Goal: Task Accomplishment & Management: Manage account settings

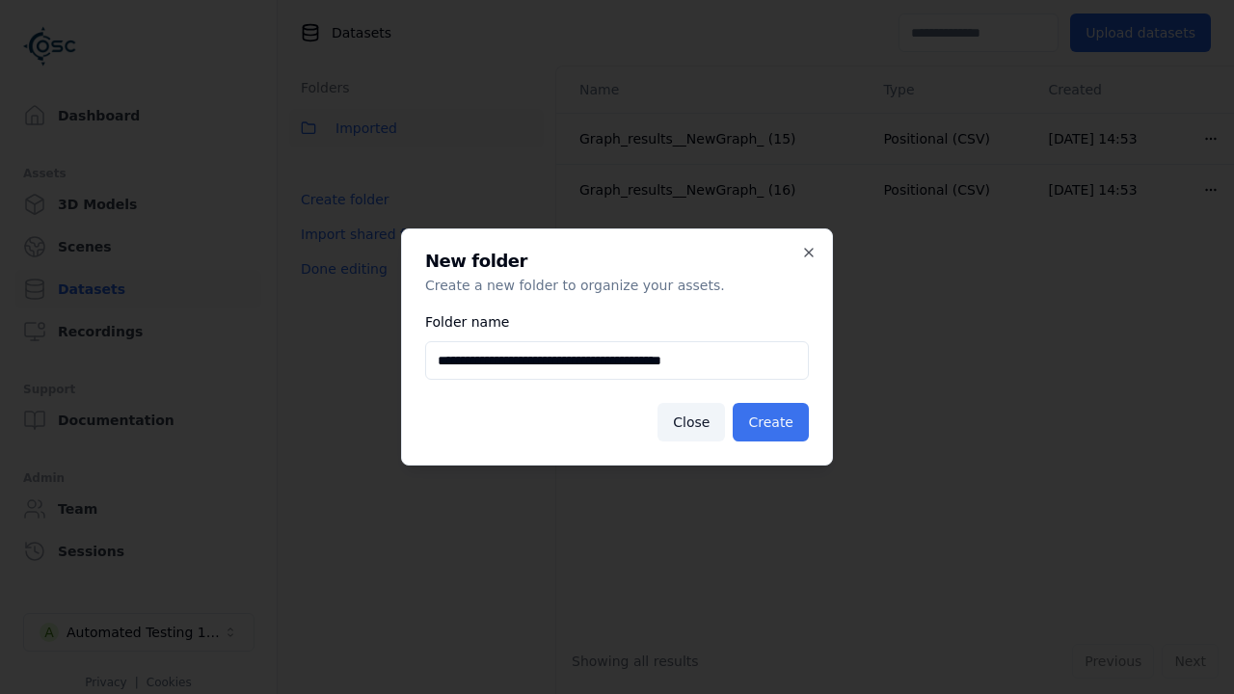
type input "**********"
click at [773, 422] on button "Create" at bounding box center [771, 422] width 76 height 39
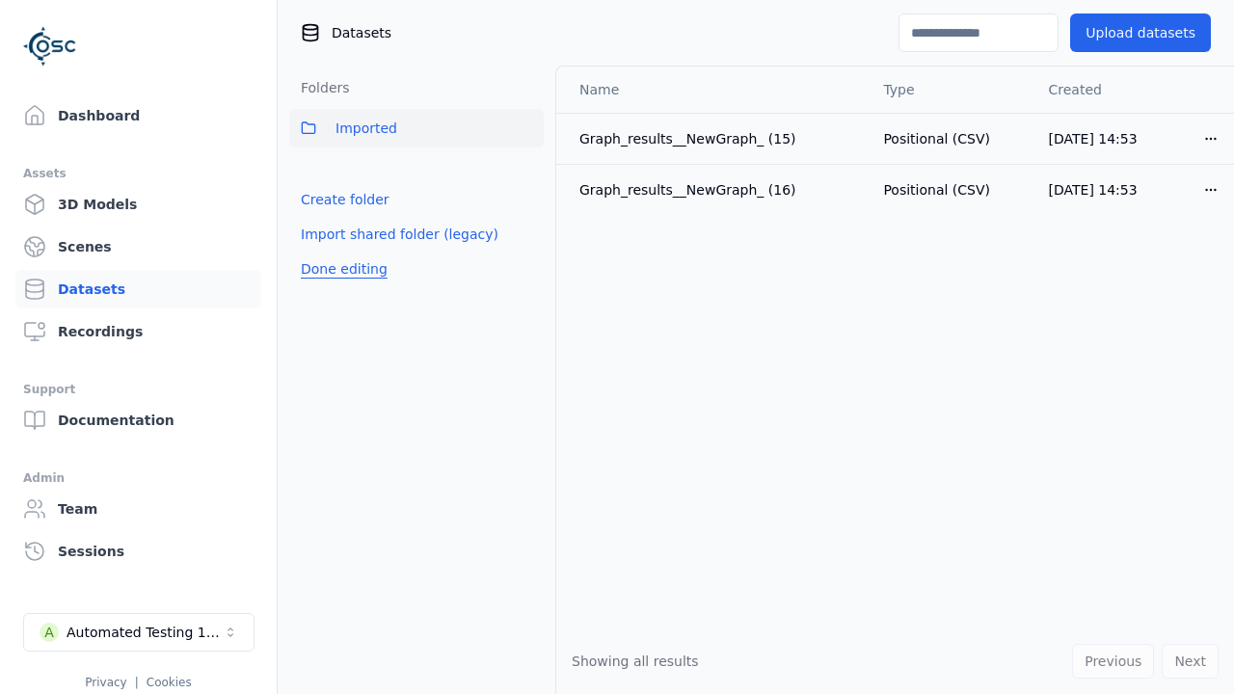
click at [340, 286] on button "Done editing" at bounding box center [344, 269] width 110 height 35
click at [323, 252] on button "Done editing" at bounding box center [344, 269] width 110 height 35
click at [528, 171] on html "Support Dashboard Assets 3D Models Scenes Datasets Recordings Support Documenta…" at bounding box center [617, 347] width 1234 height 694
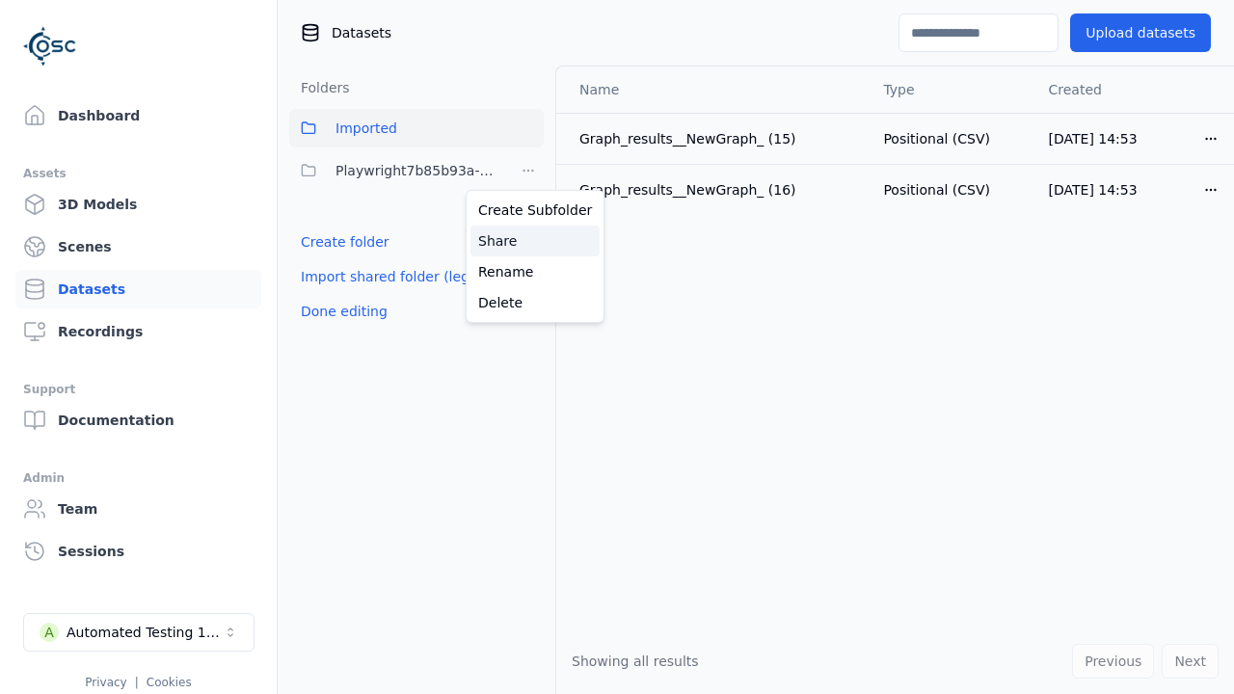
click at [527, 240] on div "Share" at bounding box center [534, 241] width 129 height 31
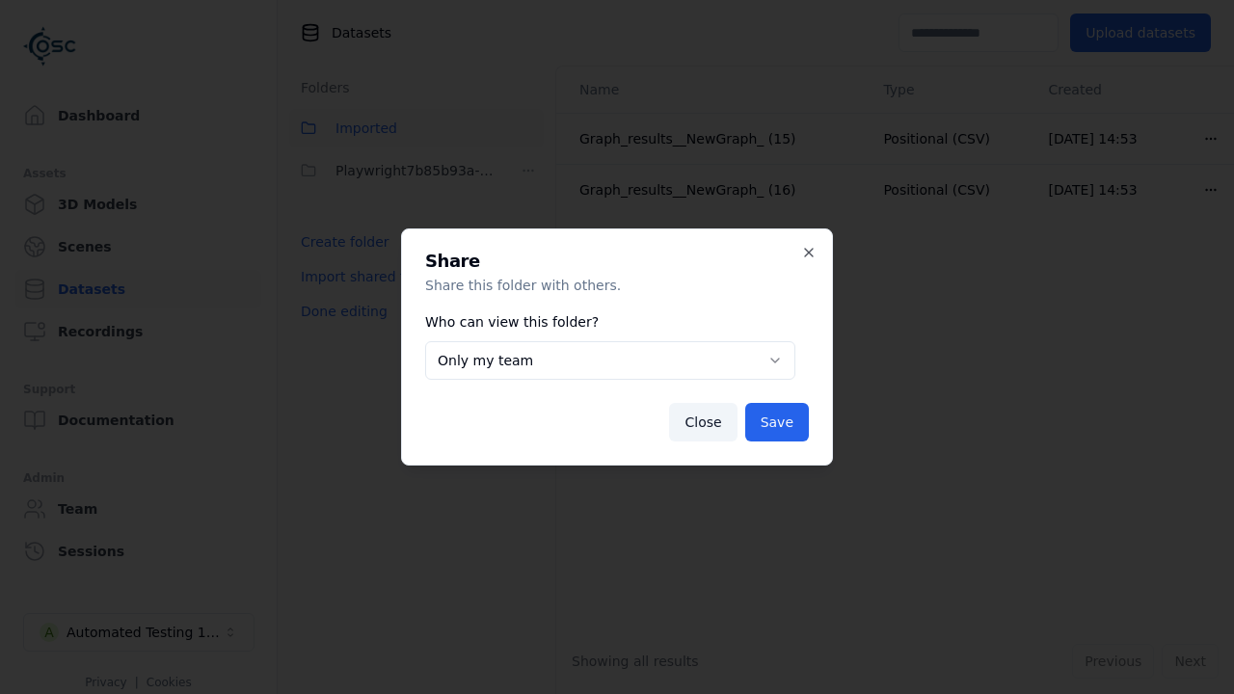
click at [609, 361] on button "Only my team" at bounding box center [610, 360] width 370 height 39
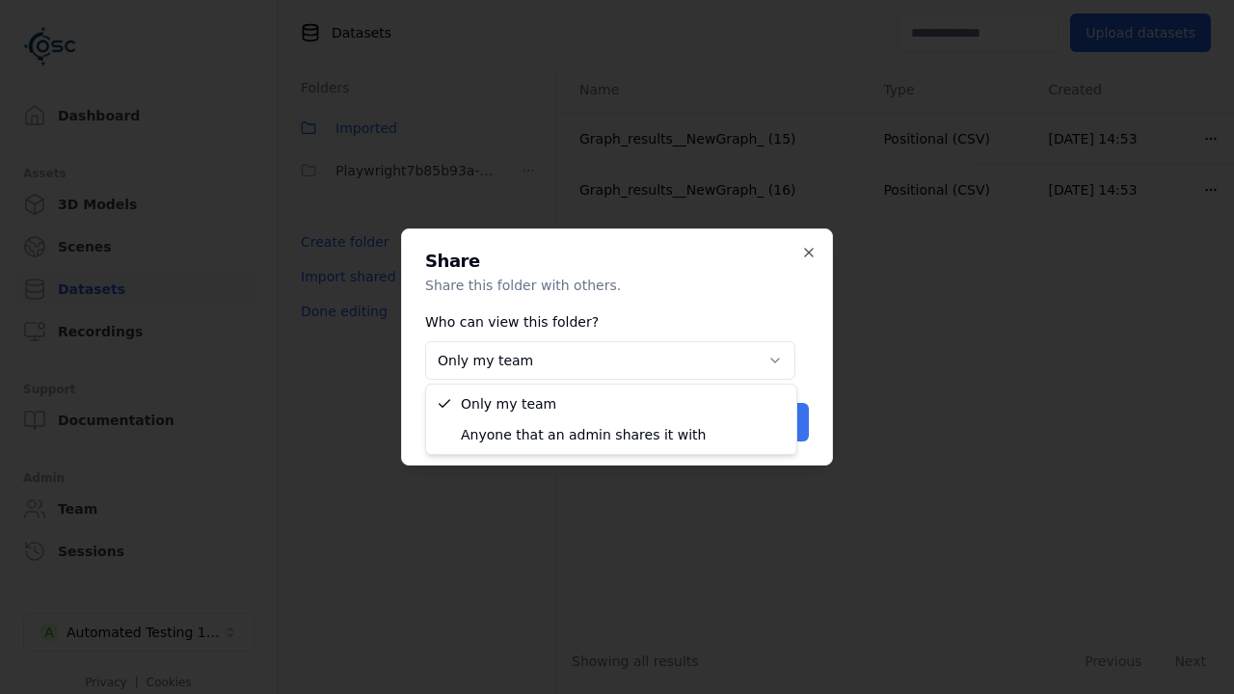
select select "****"
click at [779, 422] on button "Save" at bounding box center [777, 422] width 64 height 39
click at [340, 311] on button "Done editing" at bounding box center [344, 311] width 110 height 35
click at [139, 632] on div "Automated Testing 1 - Playwright" at bounding box center [145, 632] width 156 height 19
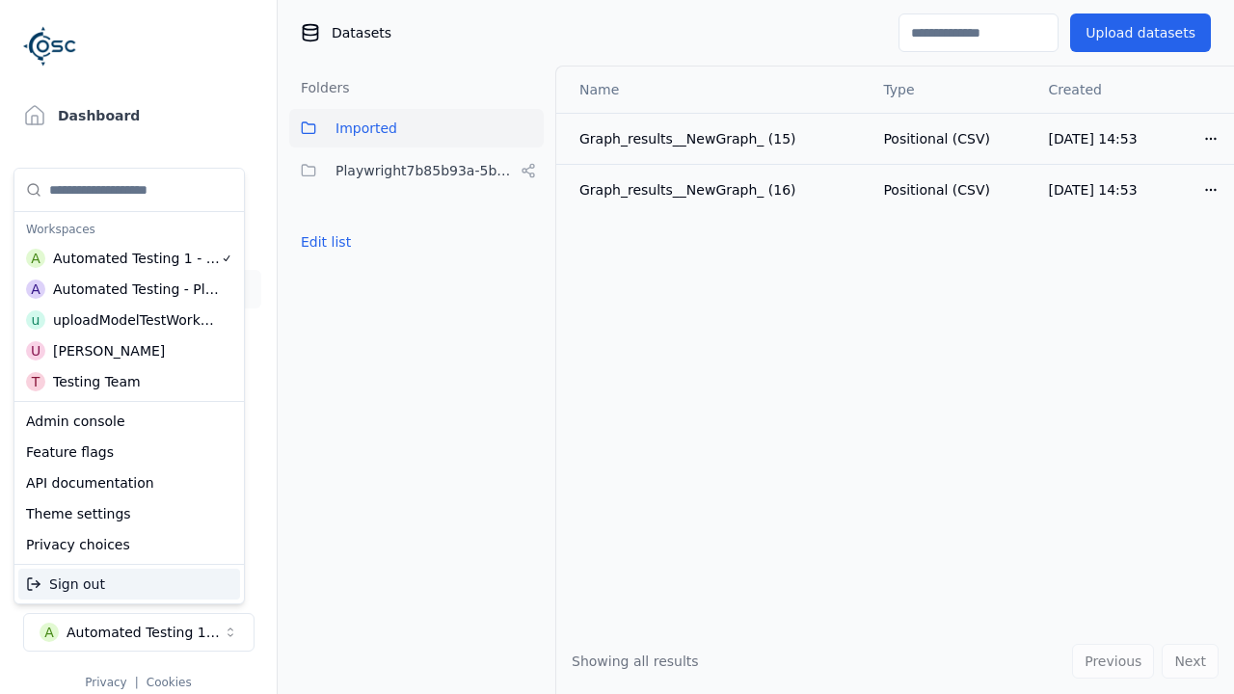
click at [617, 347] on html "Support Dashboard Assets 3D Models Scenes Datasets Recordings Support Documenta…" at bounding box center [617, 347] width 1234 height 694
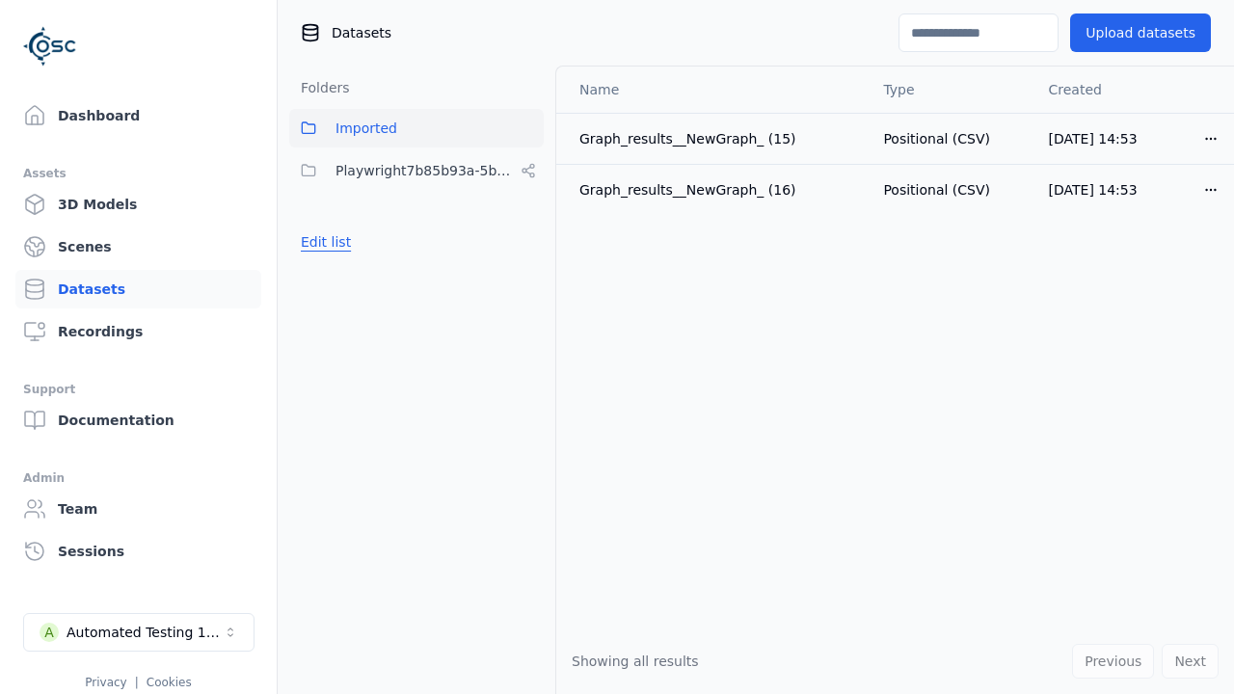
click at [323, 242] on button "Edit list" at bounding box center [325, 242] width 73 height 35
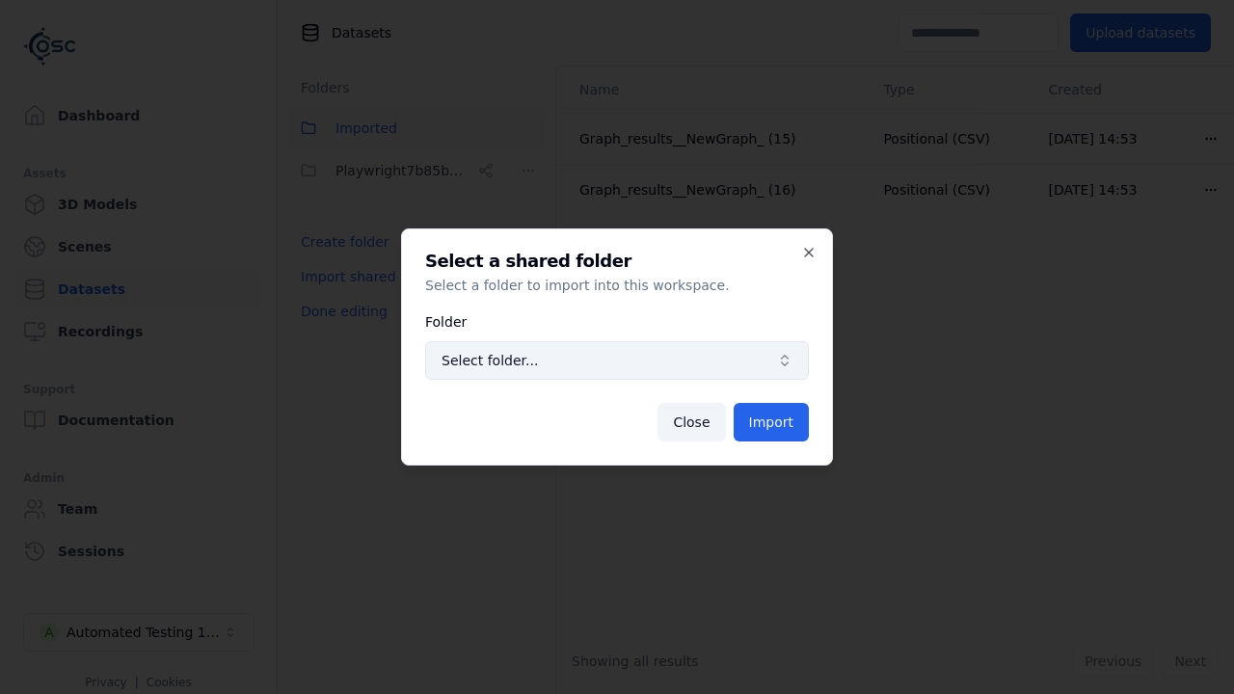
click at [617, 361] on span "Select folder..." at bounding box center [606, 360] width 328 height 19
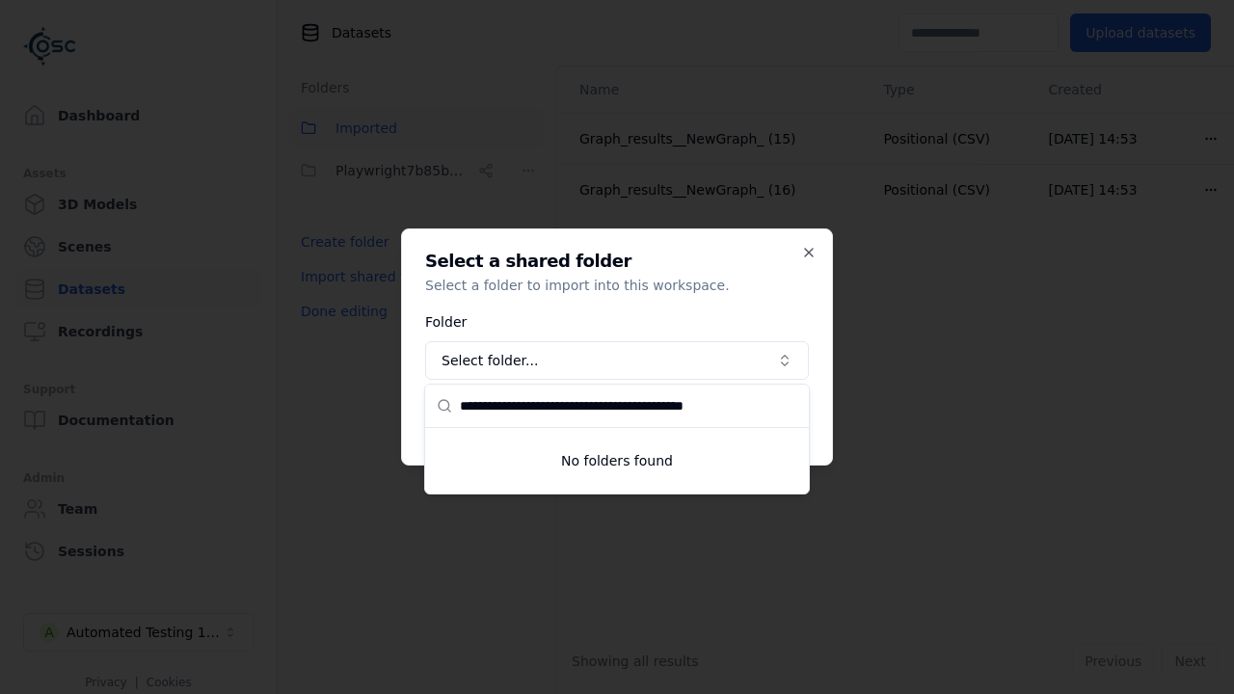
type input "**********"
click at [808, 256] on div at bounding box center [617, 347] width 1234 height 694
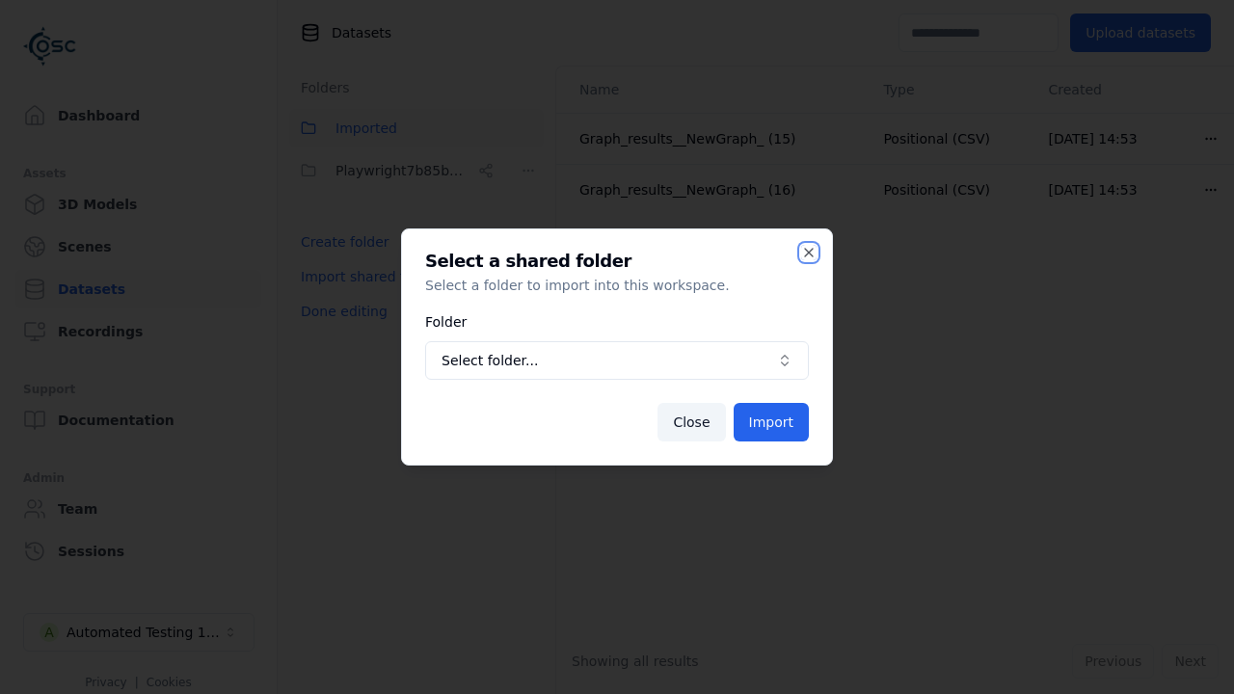
click at [808, 256] on icon "button" at bounding box center [808, 252] width 15 height 15
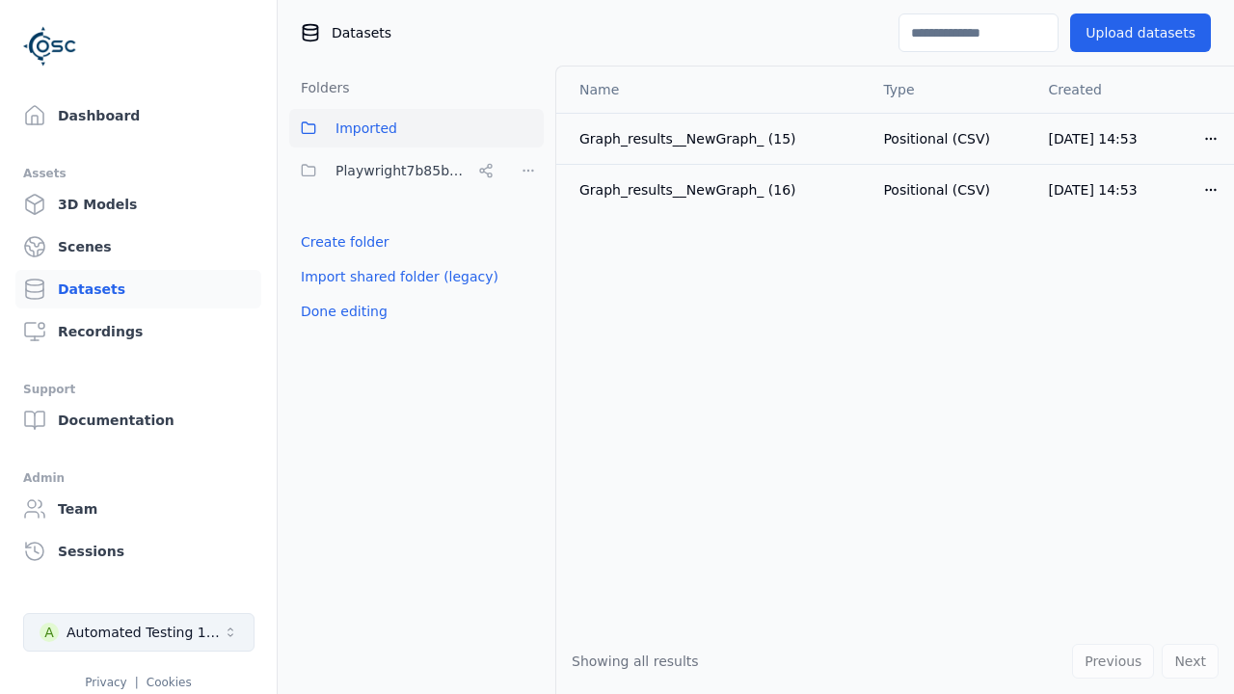
click at [166, 651] on button "A Automated Testing 1 - Playwright" at bounding box center [138, 632] width 231 height 39
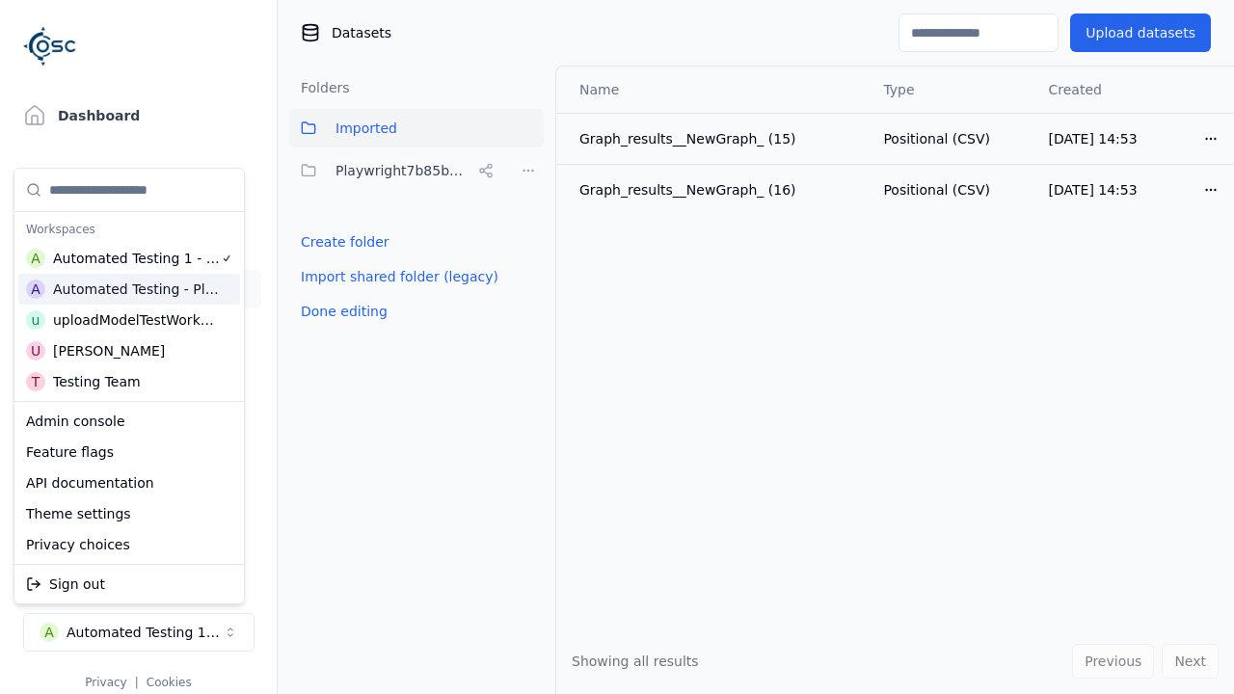
click at [199, 294] on div "Automated Testing - Playwright" at bounding box center [136, 289] width 167 height 19
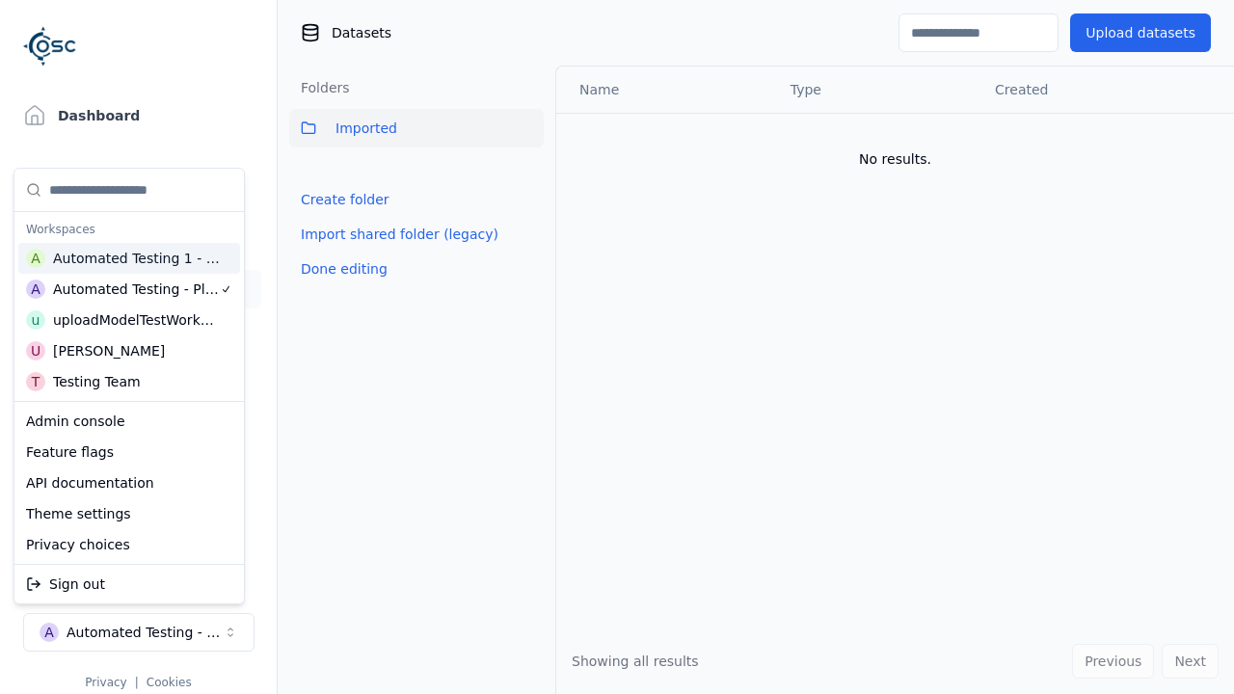
click at [194, 262] on div "Automated Testing 1 - Playwright" at bounding box center [137, 258] width 168 height 19
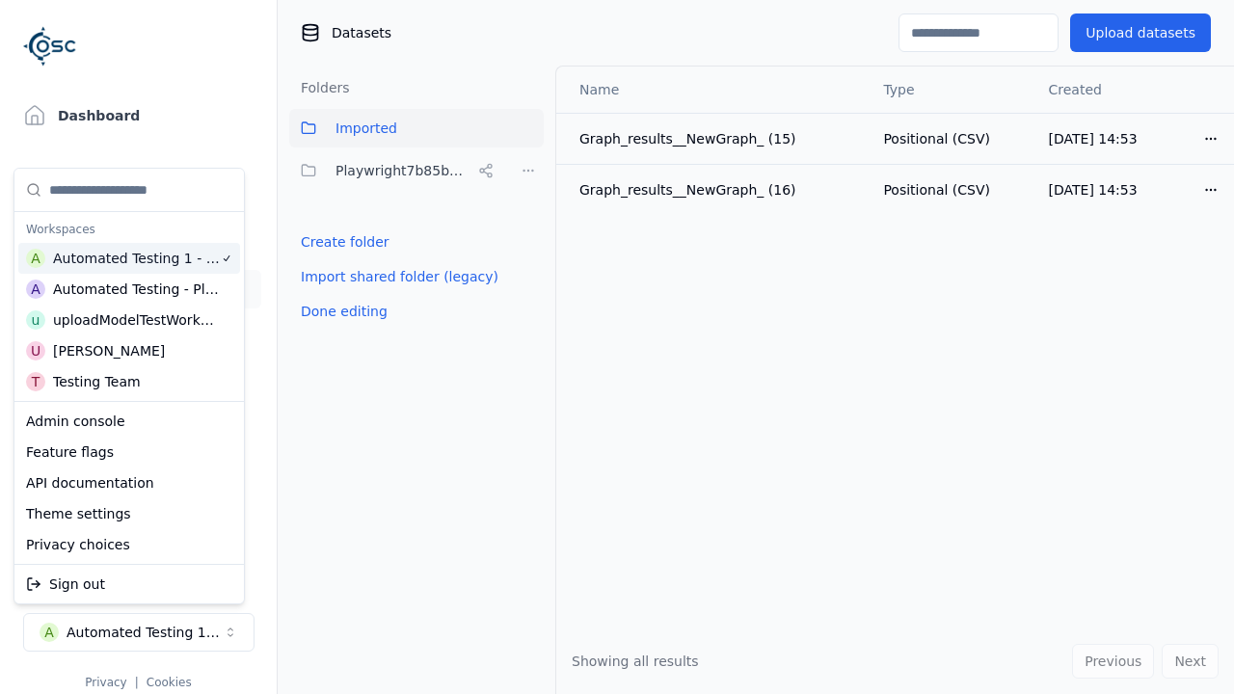
click at [428, 358] on html "Support Dashboard Assets 3D Models Scenes Datasets Recordings Support Documenta…" at bounding box center [617, 347] width 1234 height 694
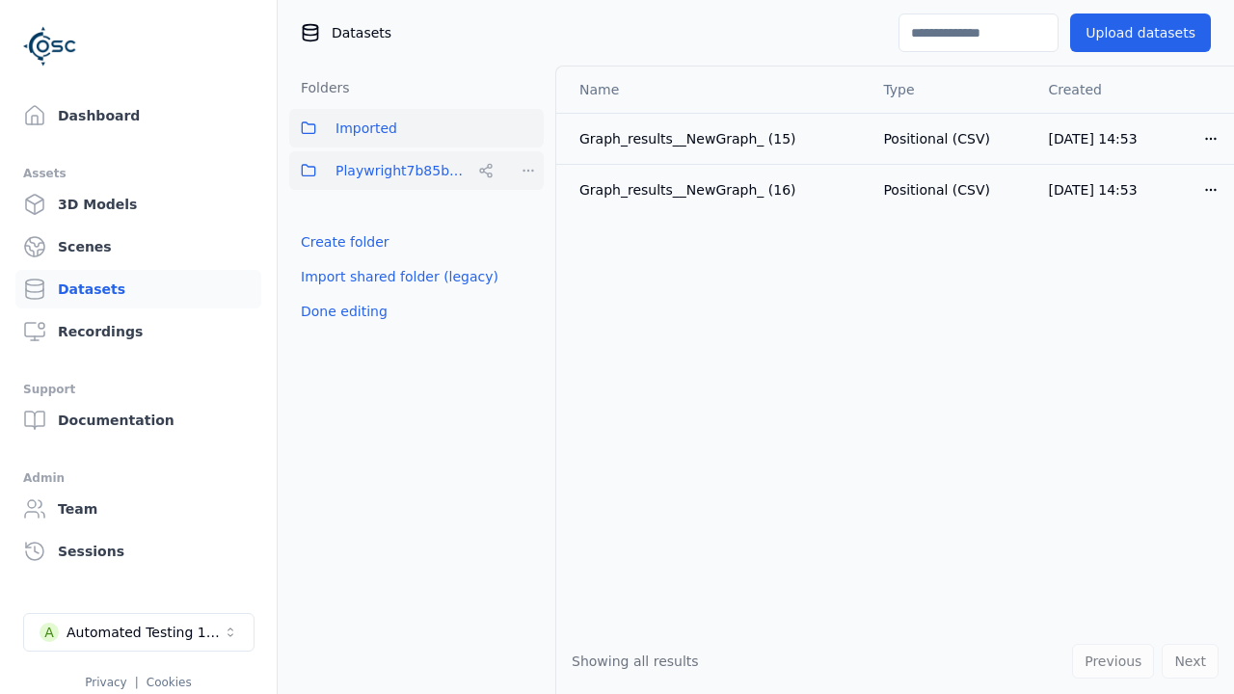
click at [523, 174] on html "Support Dashboard Assets 3D Models Scenes Datasets Recordings Support Documenta…" at bounding box center [617, 347] width 1234 height 694
click at [524, 250] on div "Share" at bounding box center [534, 241] width 129 height 31
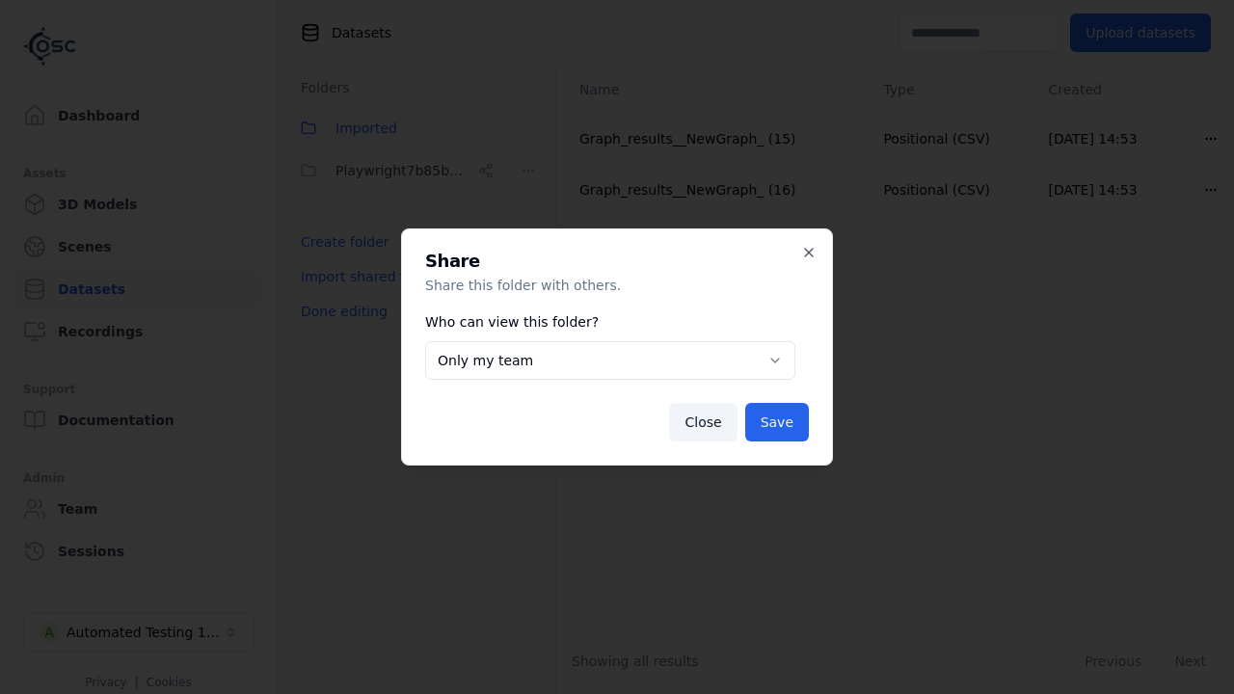
click at [575, 351] on body "**********" at bounding box center [617, 347] width 1234 height 694
click at [773, 428] on button "Save" at bounding box center [777, 422] width 64 height 39
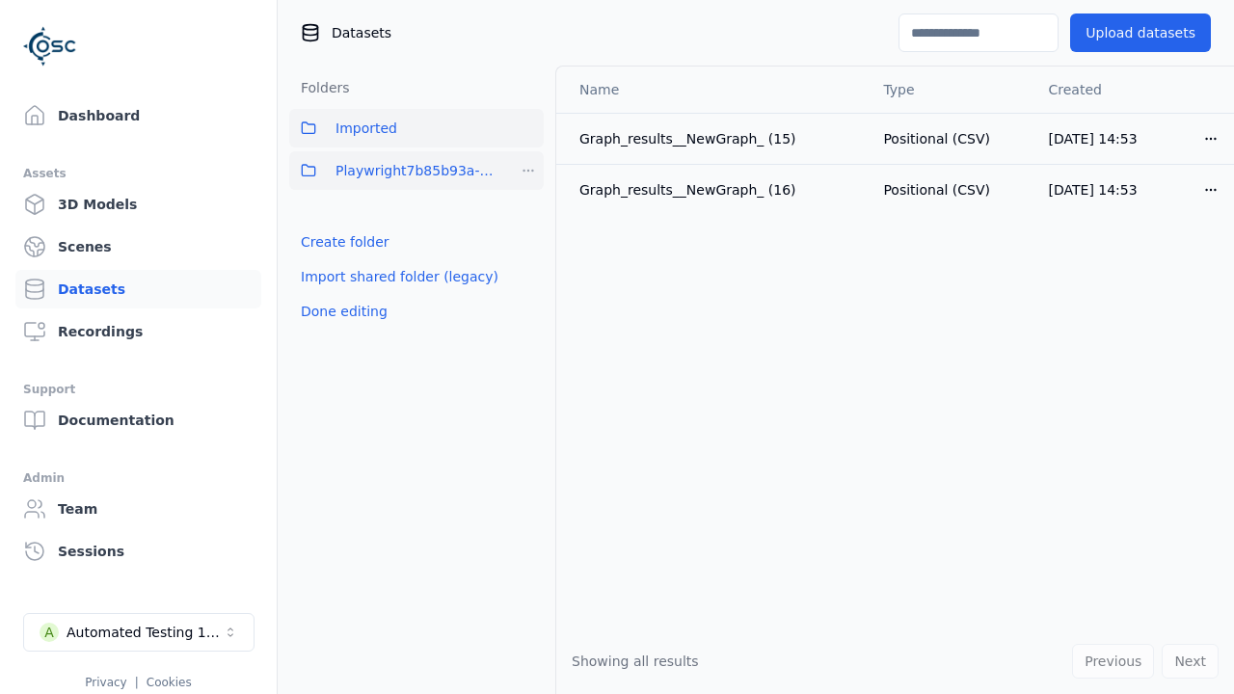
click at [534, 170] on html "Support Dashboard Assets 3D Models Scenes Datasets Recordings Support Documenta…" at bounding box center [617, 347] width 1234 height 694
click at [510, 304] on div "Delete" at bounding box center [534, 302] width 129 height 31
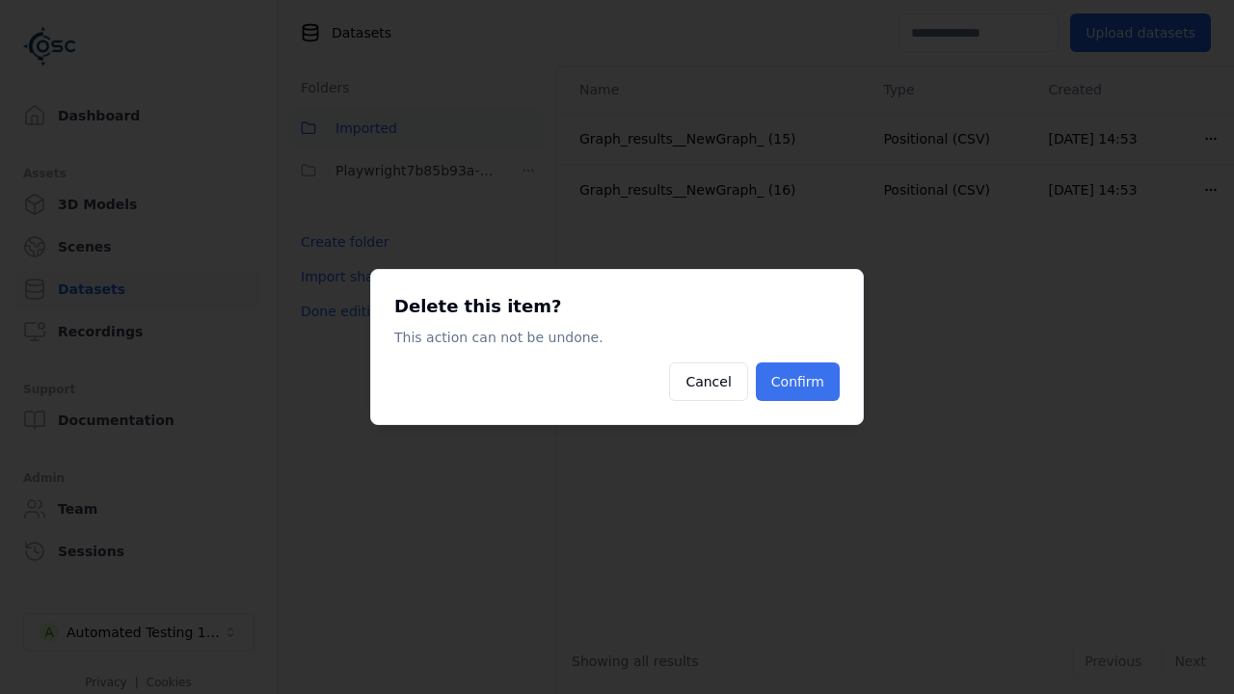
click at [801, 375] on button "Confirm" at bounding box center [798, 382] width 84 height 39
